Goal: Task Accomplishment & Management: Use online tool/utility

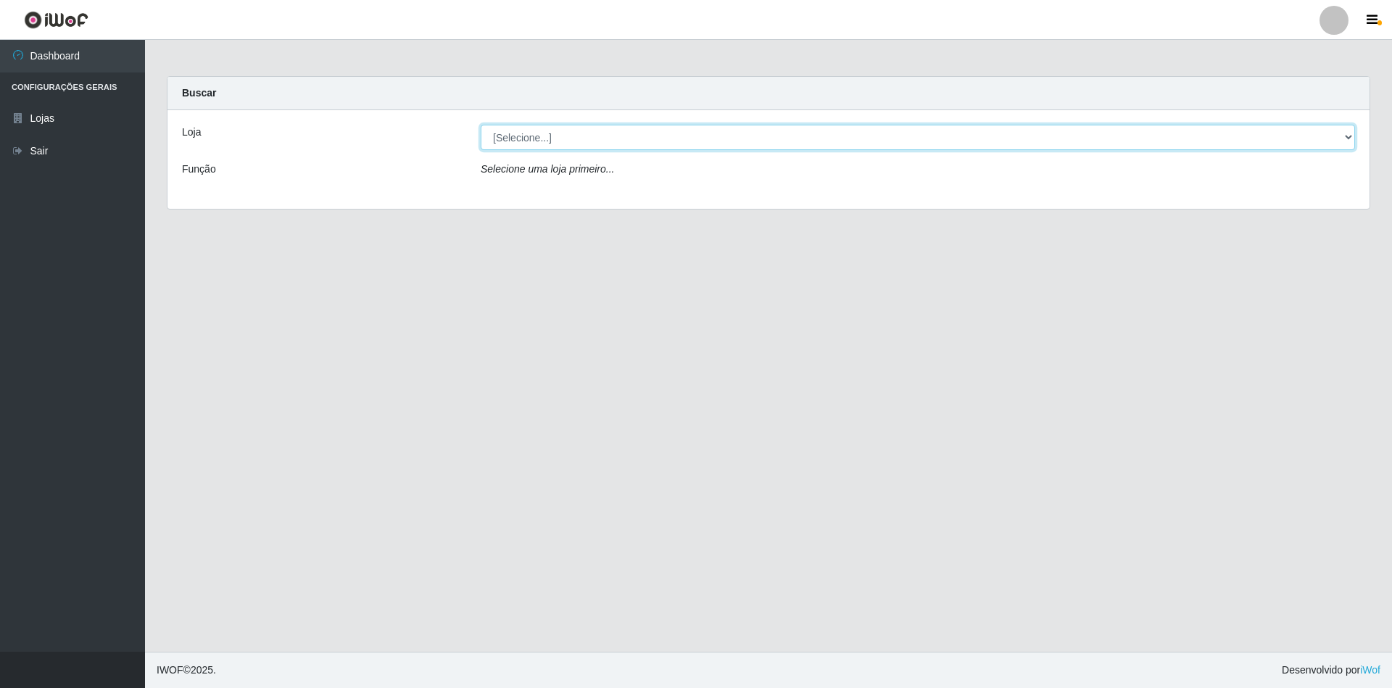
click at [572, 133] on select "[Selecione...] SuperShow - Asa Norte" at bounding box center [918, 137] width 875 height 25
select select "71"
click at [481, 125] on select "[Selecione...] SuperShow - Asa Norte" at bounding box center [918, 137] width 875 height 25
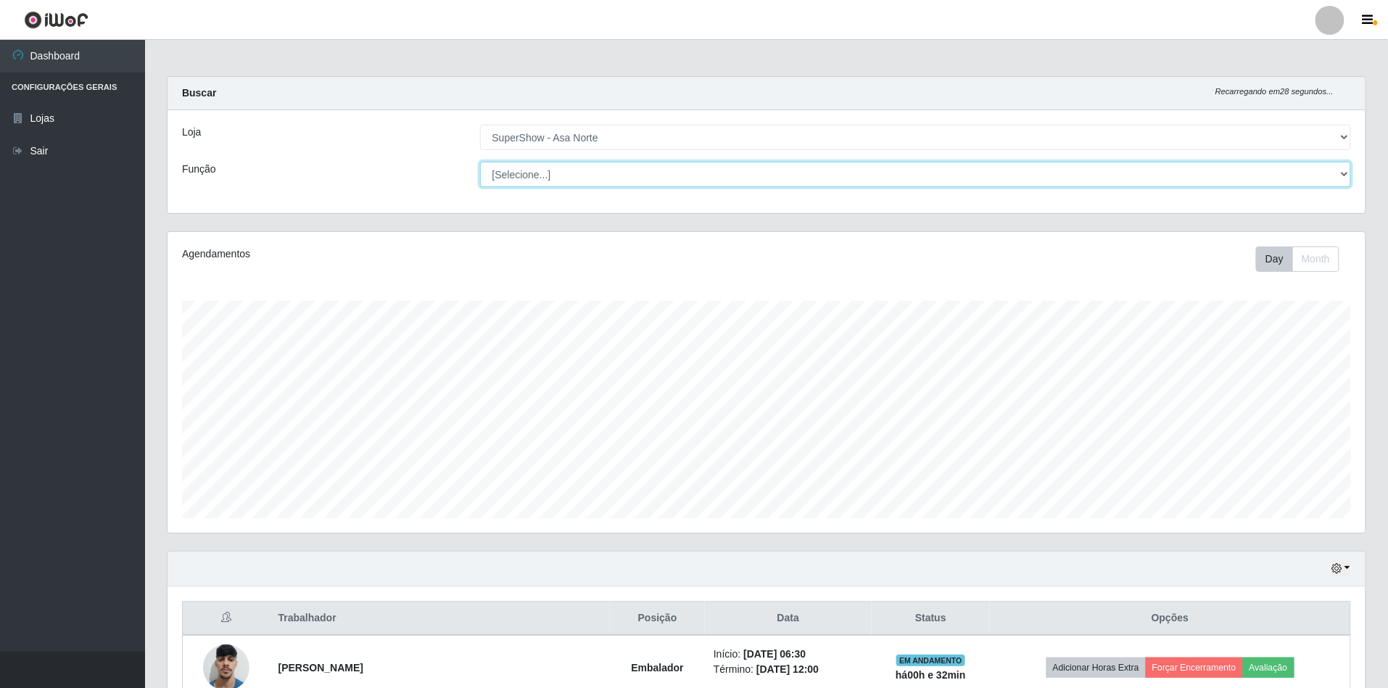
click at [534, 170] on select "[Selecione...] ASG ASG + ASG ++ Auxiliar de Depósito Auxiliar de Depósito + Aux…" at bounding box center [916, 174] width 872 height 25
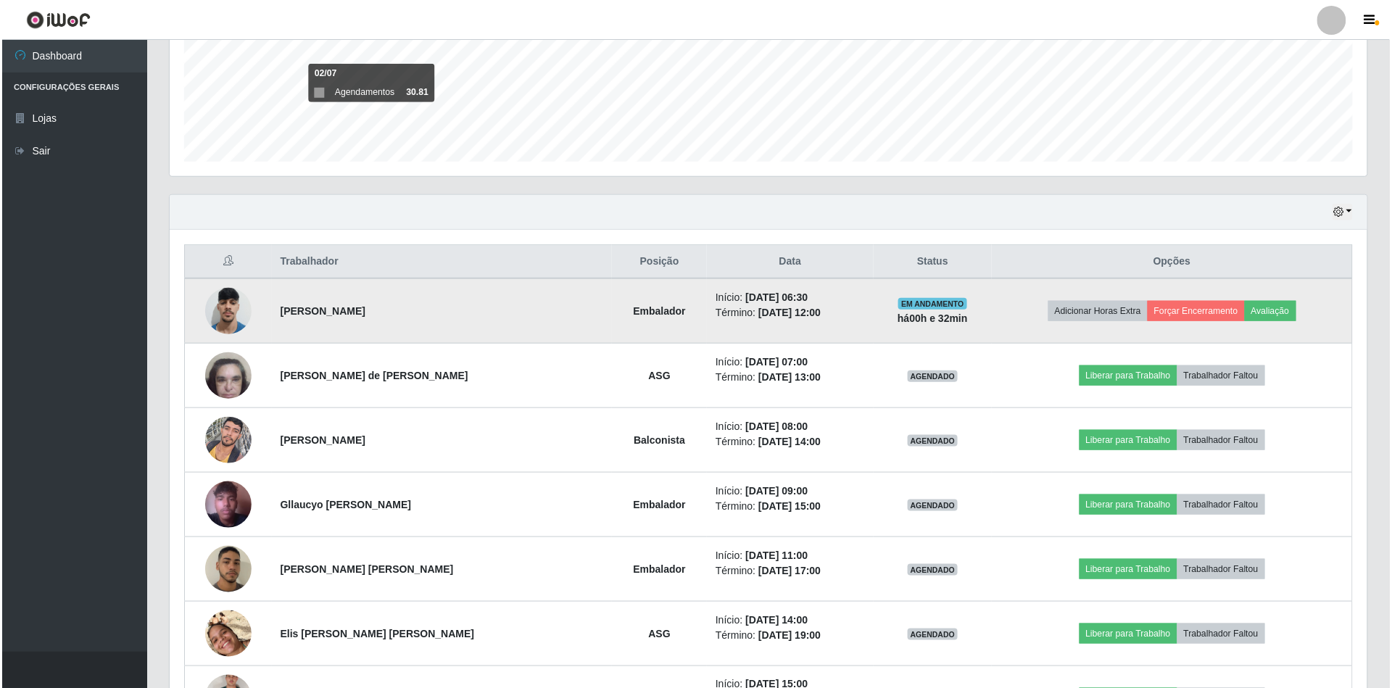
scroll to position [387, 0]
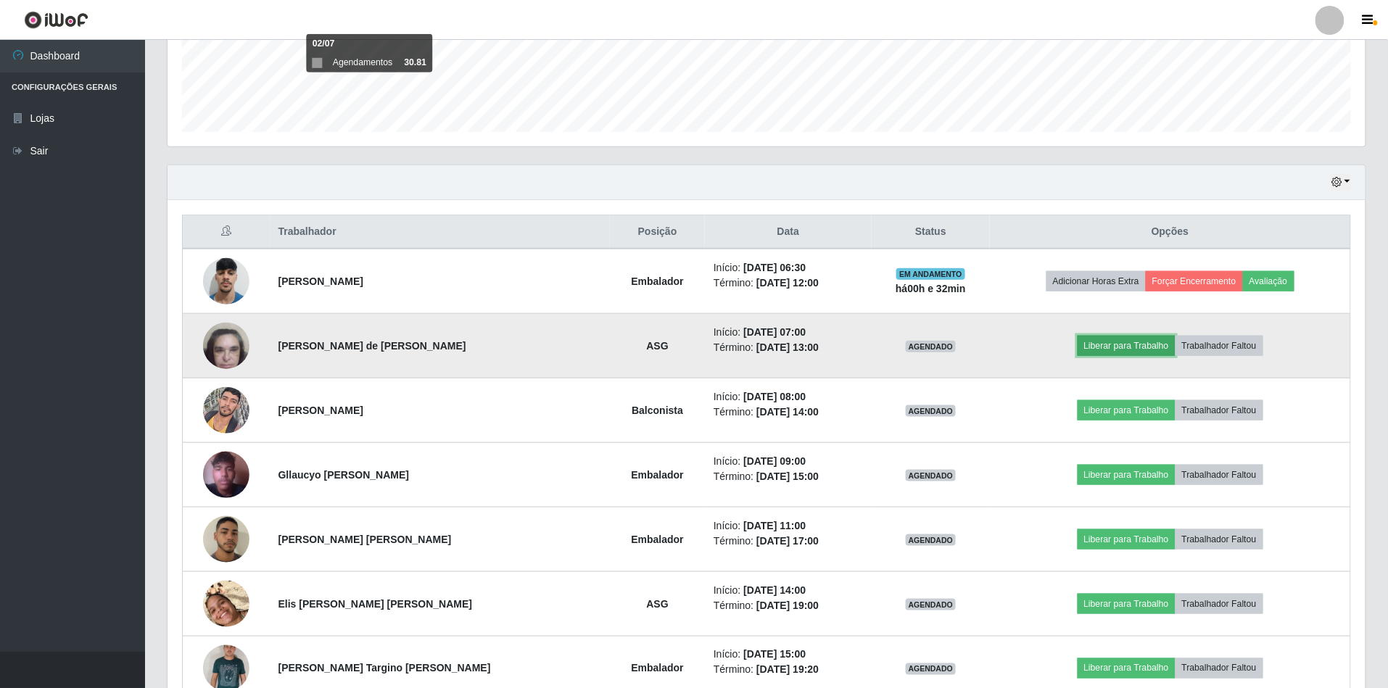
click at [1135, 352] on button "Liberar para Trabalho" at bounding box center [1127, 346] width 98 height 20
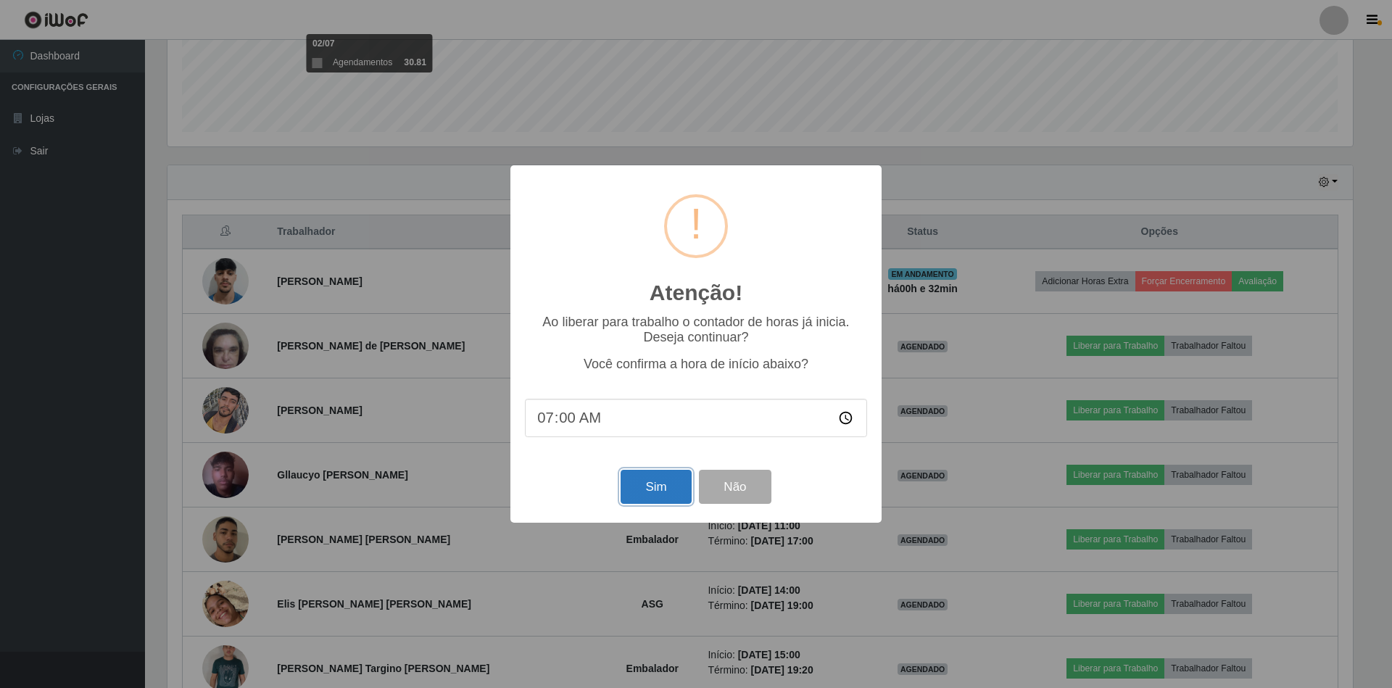
click at [674, 482] on button "Sim" at bounding box center [656, 487] width 70 height 34
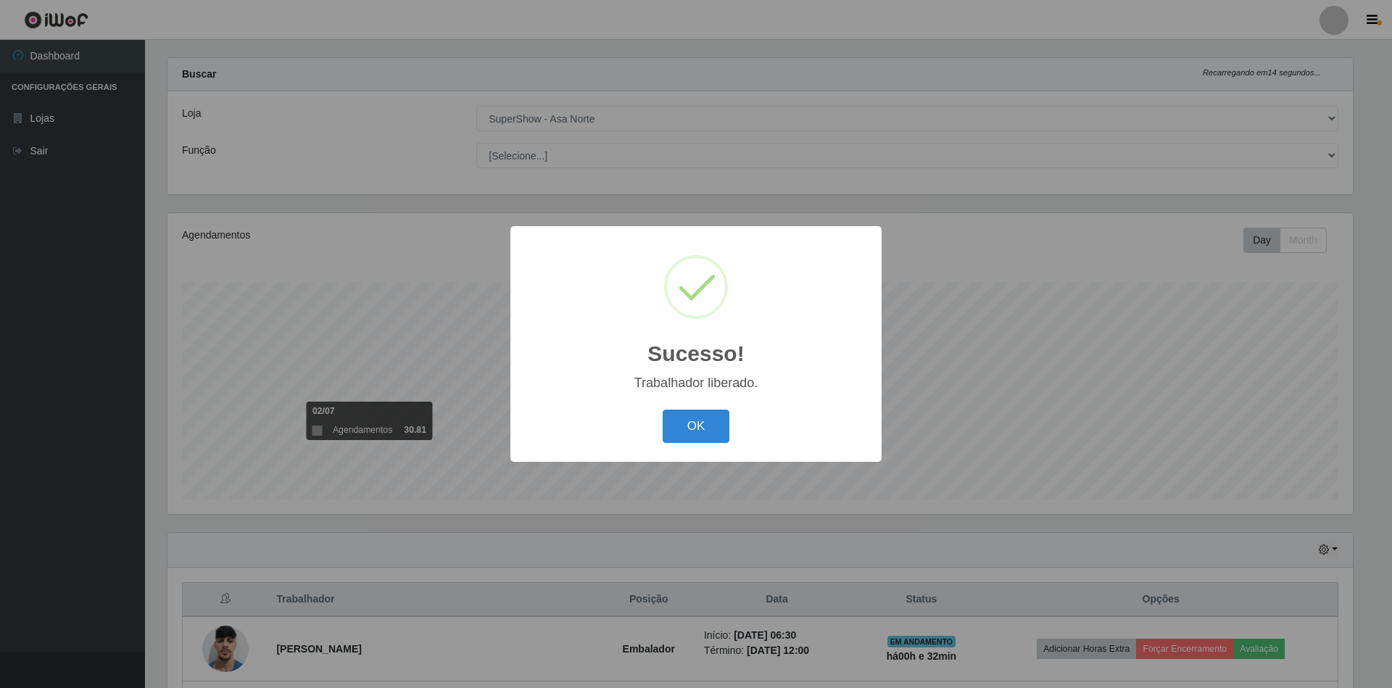
click at [663, 410] on button "OK" at bounding box center [696, 427] width 67 height 34
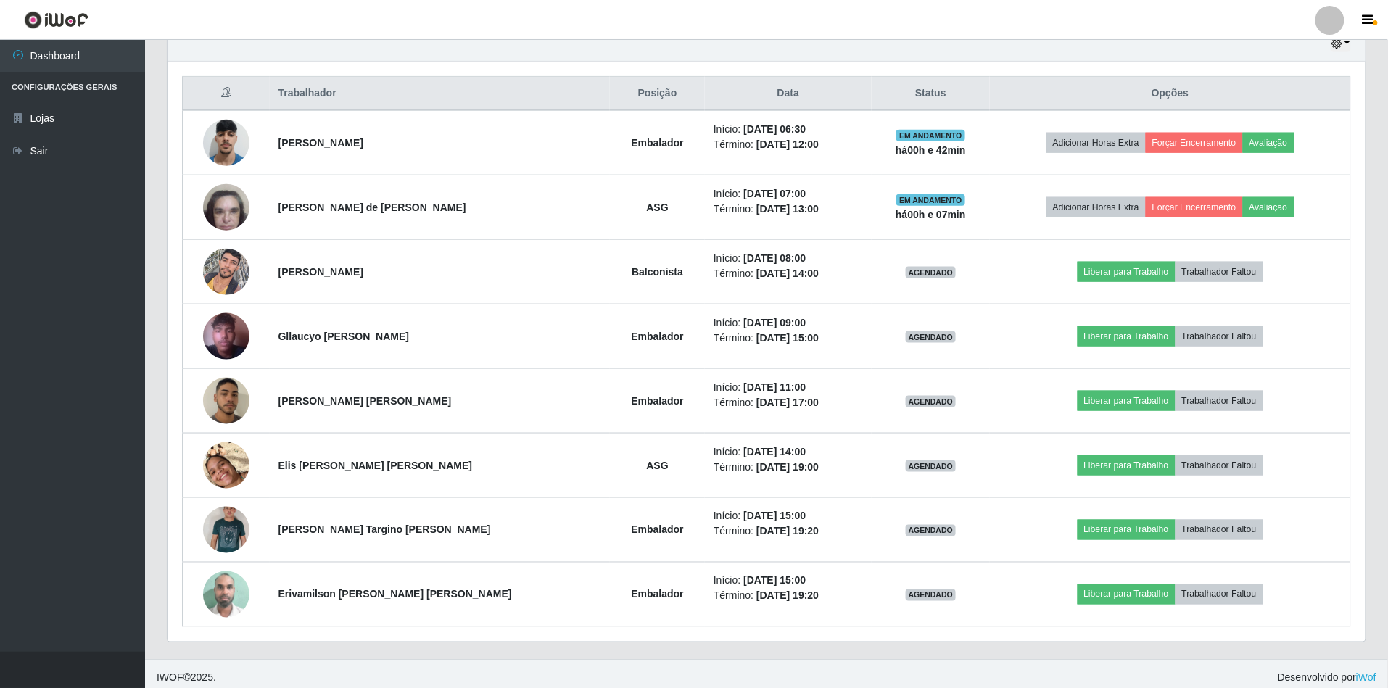
scroll to position [537, 0]
